Goal: Task Accomplishment & Management: Use online tool/utility

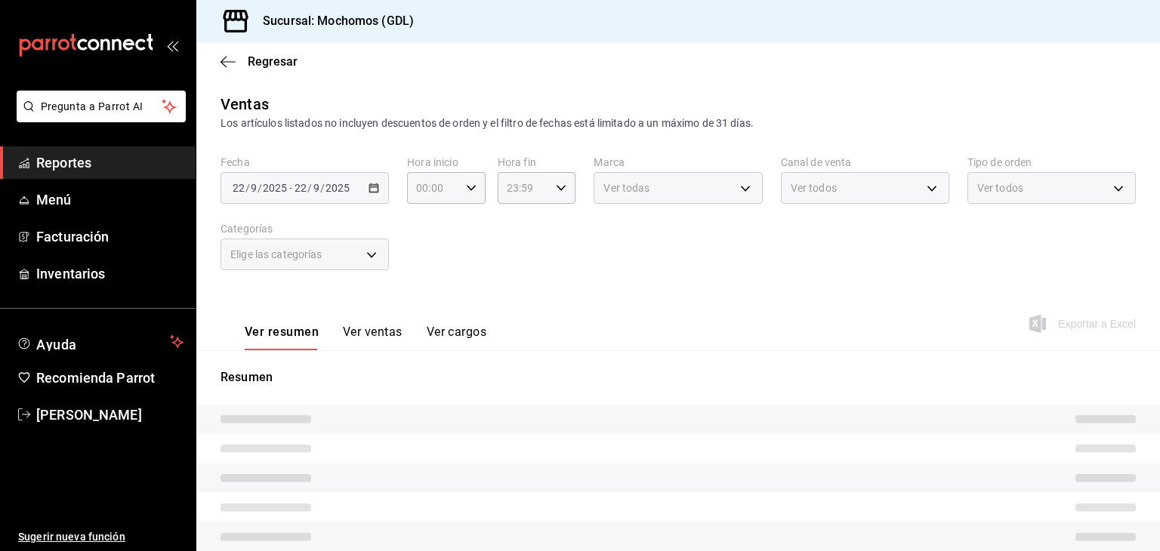
type input "05:00"
type input "36c25d4a-7cb0-456c-a434-e981d54830bc"
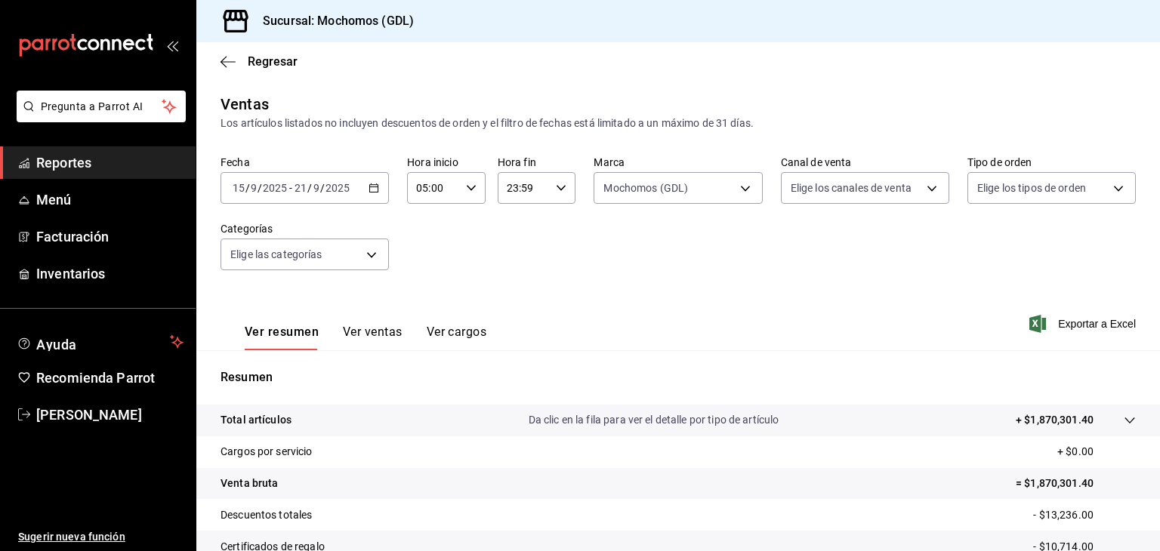
click at [370, 187] on \(Stroke\) "button" at bounding box center [374, 187] width 8 height 1
click at [375, 177] on div "2025-09-15 15 / 9 / 2025 - 2025-09-21 21 / 9 / 2025" at bounding box center [304, 188] width 168 height 32
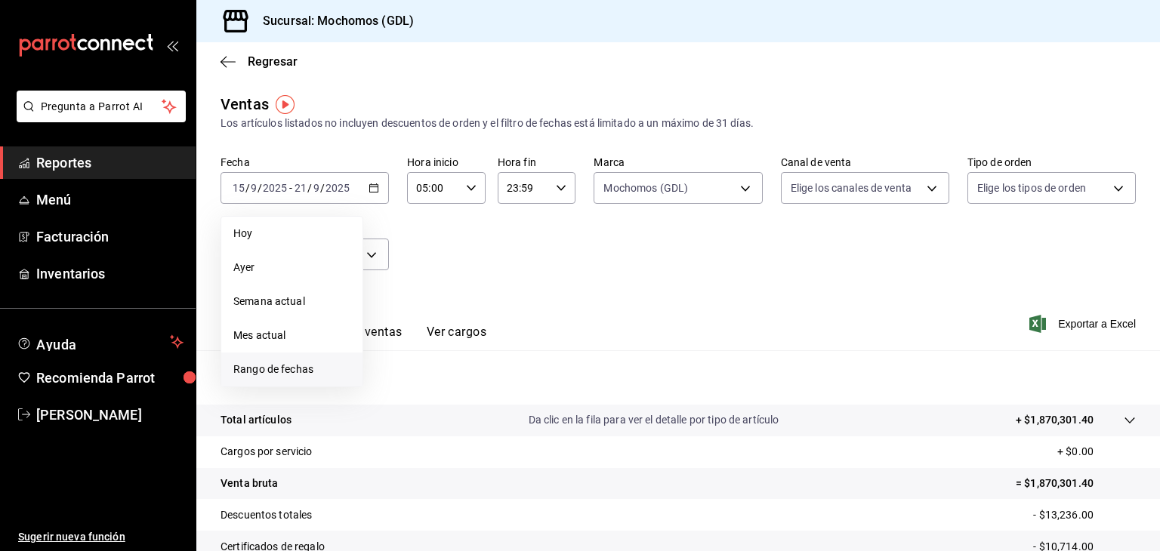
click at [305, 368] on span "Rango de fechas" at bounding box center [291, 370] width 117 height 16
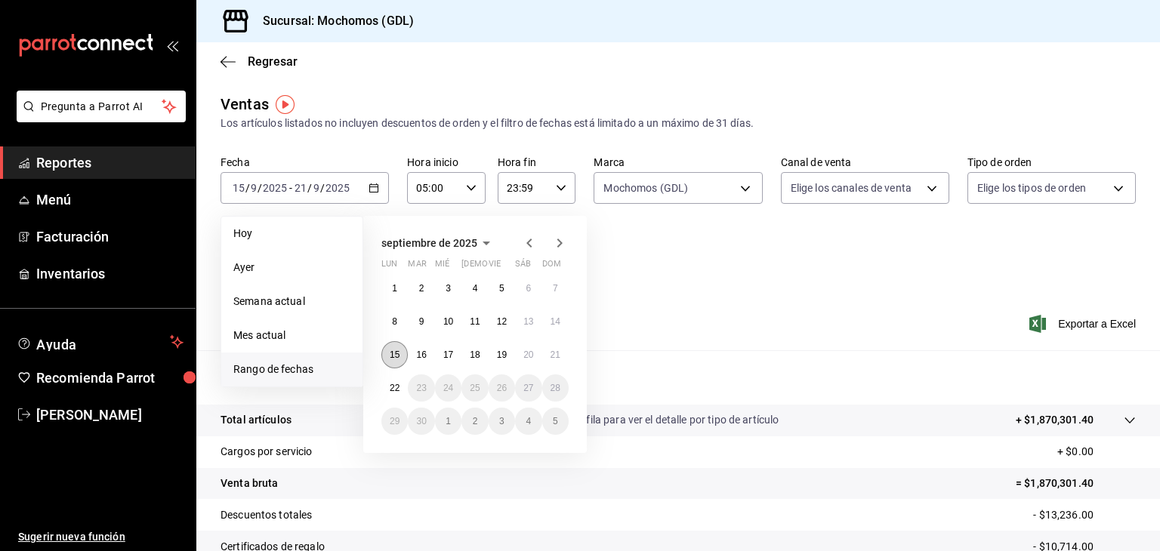
click at [396, 356] on abbr "15" at bounding box center [395, 355] width 10 height 11
click at [396, 383] on abbr "22" at bounding box center [395, 388] width 10 height 11
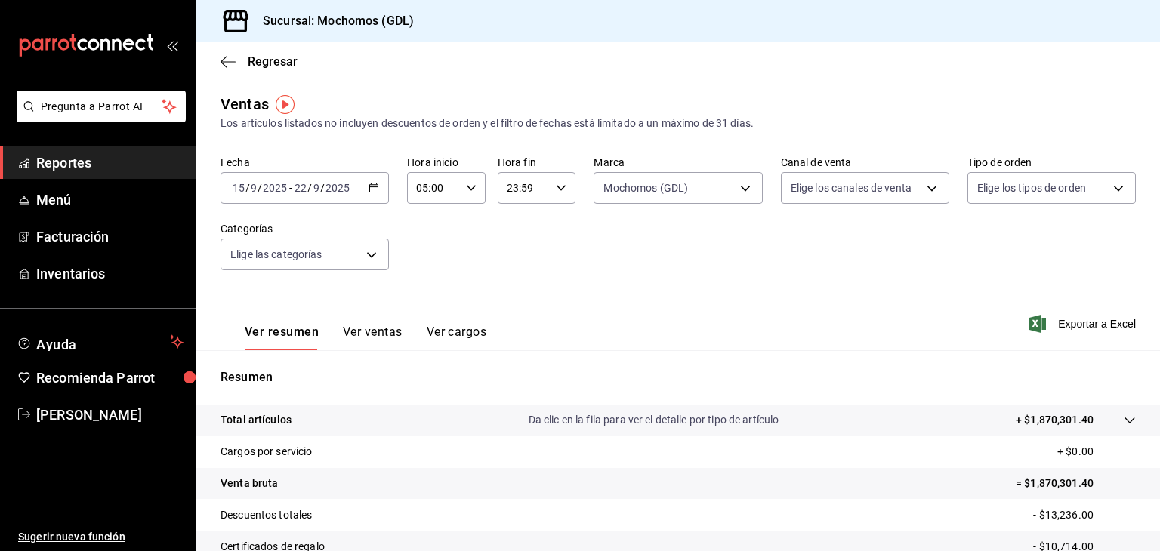
click at [542, 199] on input "23:59" at bounding box center [524, 188] width 53 height 30
click at [513, 236] on span "05" at bounding box center [513, 233] width 14 height 12
click at [554, 222] on span "00" at bounding box center [551, 226] width 14 height 12
type input "05:00"
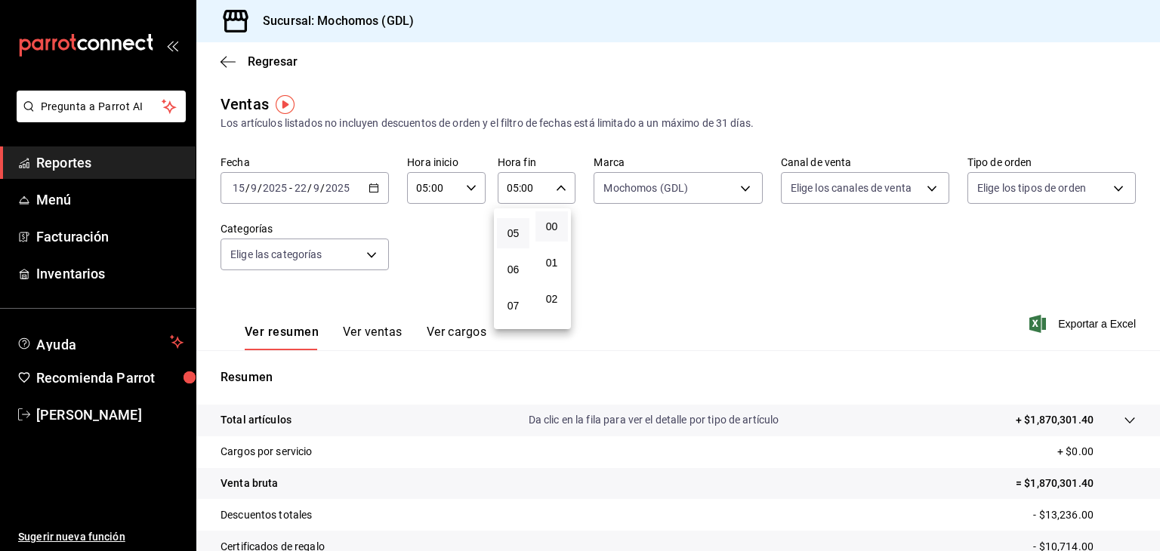
click at [748, 190] on div at bounding box center [580, 275] width 1160 height 551
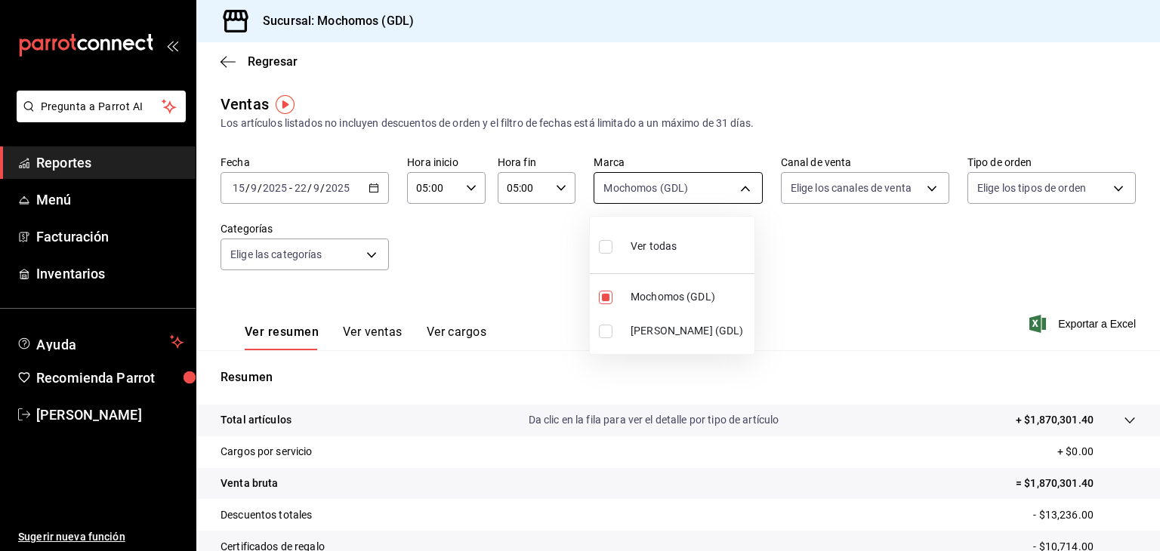
click at [738, 190] on body "Pregunta a Parrot AI Reportes Menú Facturación Inventarios Ayuda Recomienda Par…" at bounding box center [580, 275] width 1160 height 551
click at [665, 287] on li "Mochomos (GDL)" at bounding box center [672, 297] width 165 height 34
checkbox input "false"
click at [643, 328] on span "Mika (GDL)" at bounding box center [689, 331] width 118 height 16
type input "9cac9703-0c5a-4d8b-addd-5b6b571d65b9"
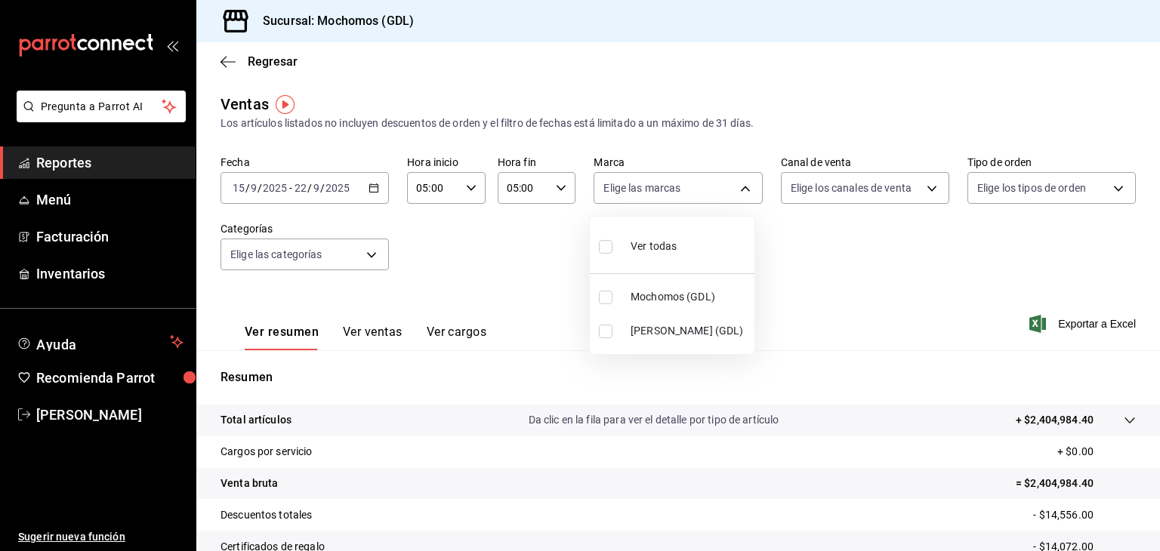
checkbox input "true"
click at [897, 231] on div at bounding box center [580, 275] width 1160 height 551
click at [1070, 328] on span "Exportar a Excel" at bounding box center [1083, 324] width 103 height 18
